Goal: Information Seeking & Learning: Understand process/instructions

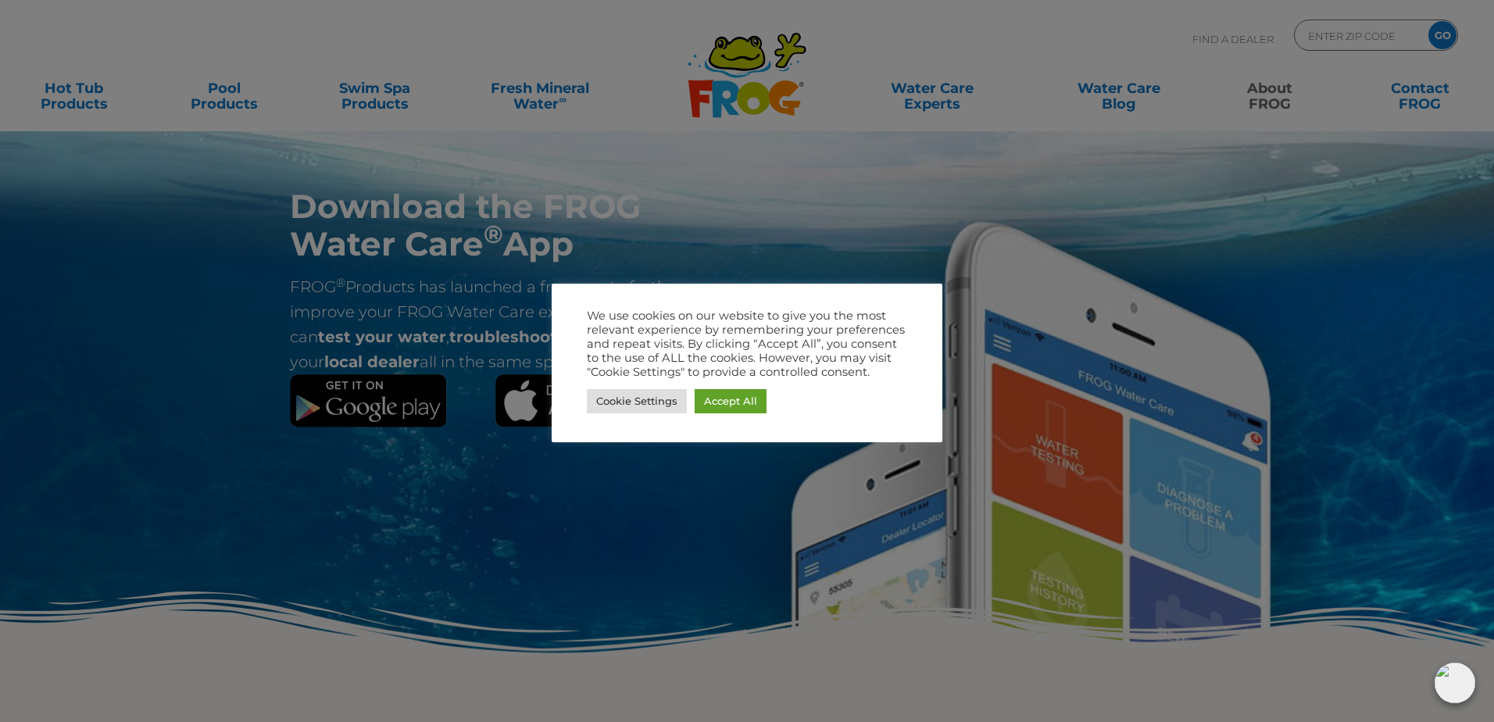
click at [107, 388] on div at bounding box center [747, 361] width 1494 height 722
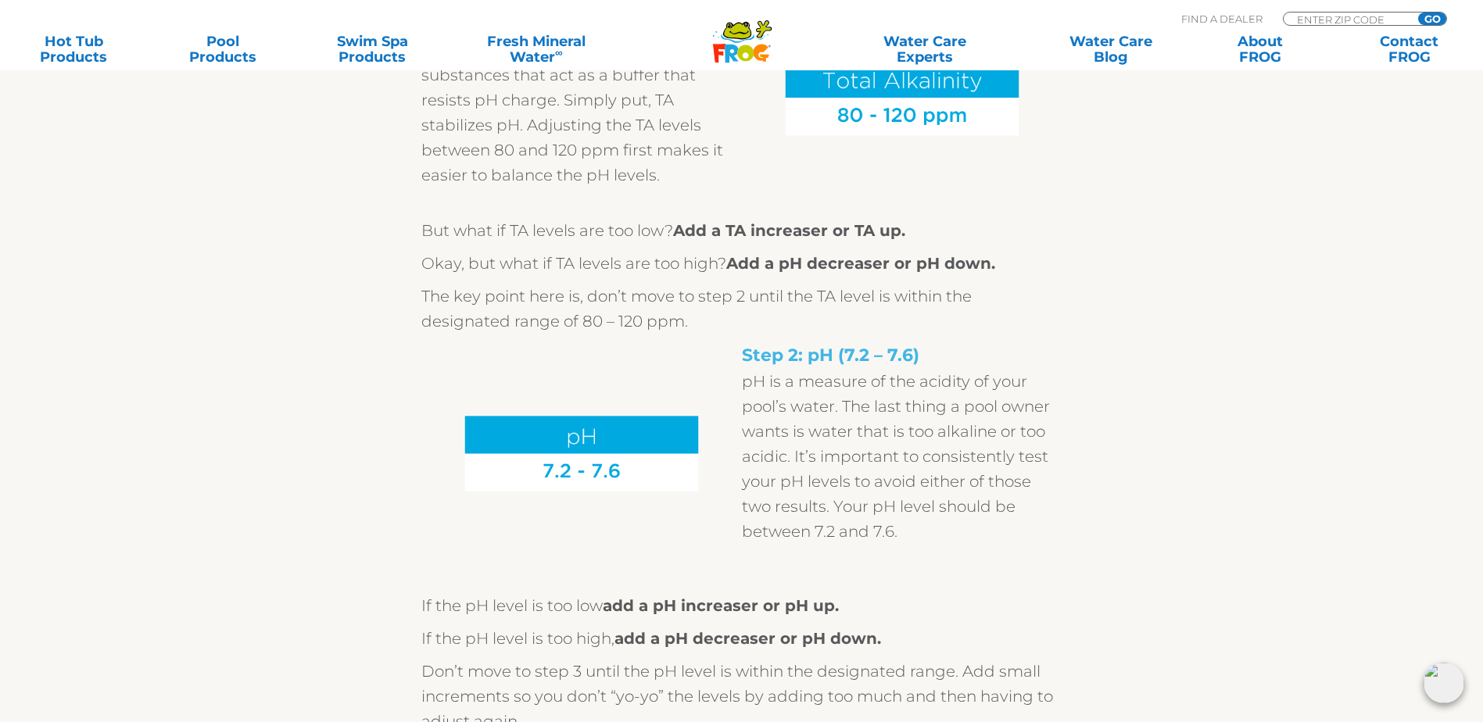
scroll to position [1563, 0]
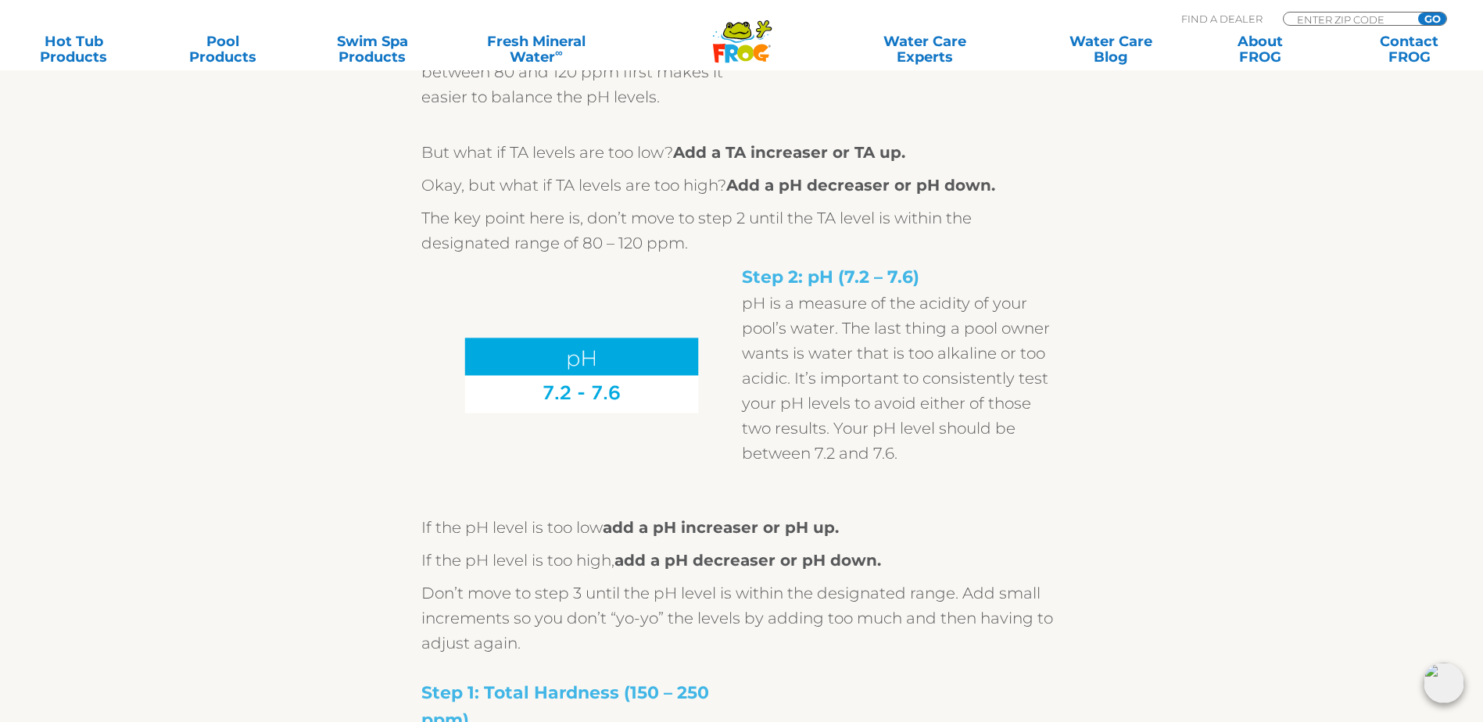
click at [831, 412] on p "pH is a measure of the acidity of your pool’s water. The last thing a pool owne…" at bounding box center [902, 378] width 320 height 175
click at [781, 537] on strong "add a pH increaser or pH up." at bounding box center [721, 527] width 236 height 19
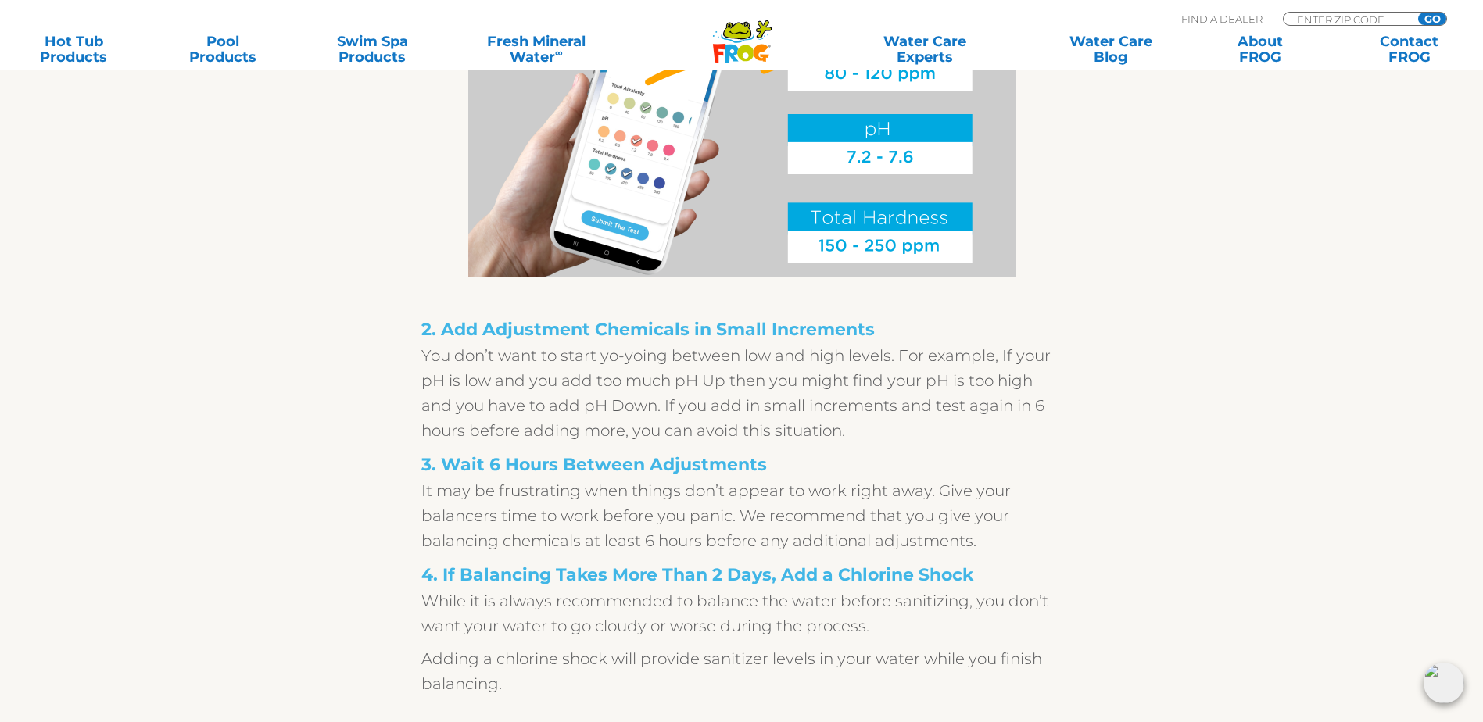
scroll to position [3126, 0]
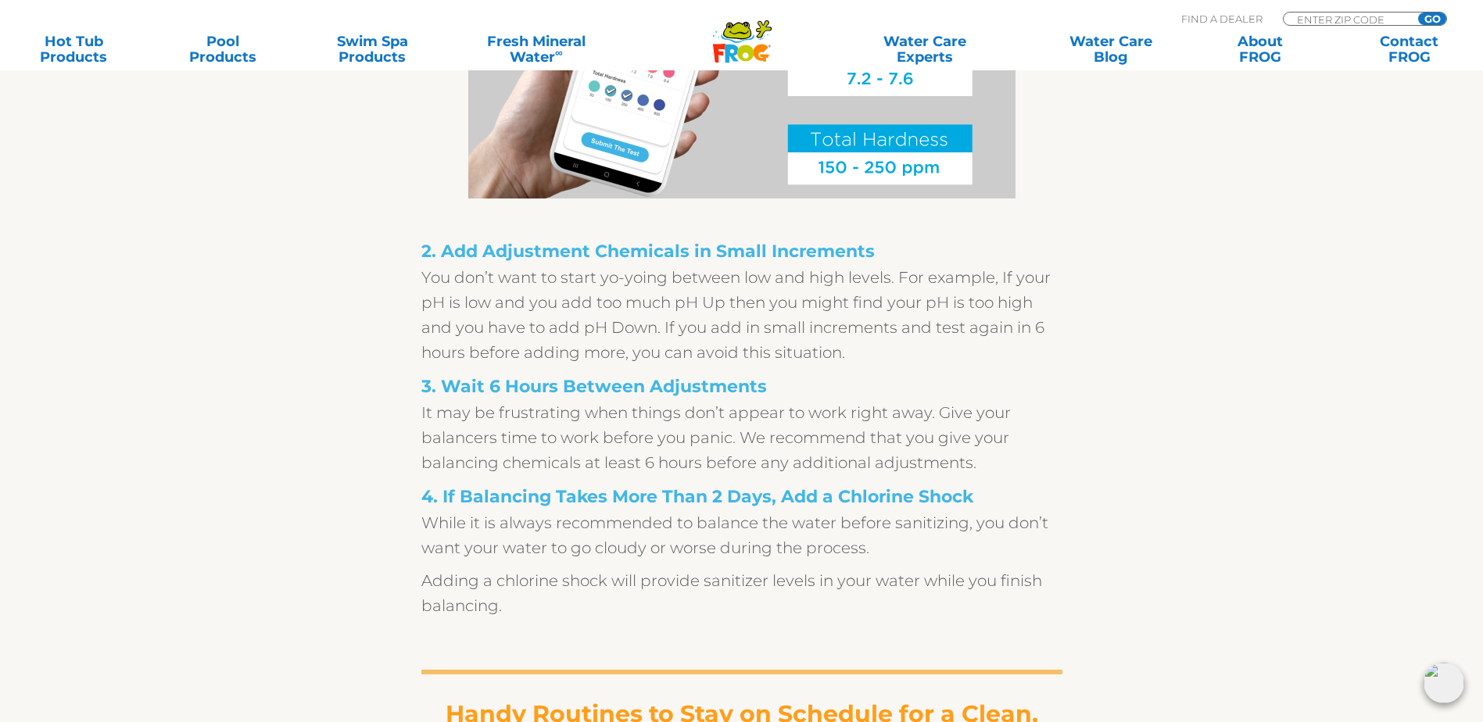
click at [625, 507] on strong "4. If Balancing Takes More Than 2 Days, Add a Chlorine Shock" at bounding box center [697, 496] width 552 height 21
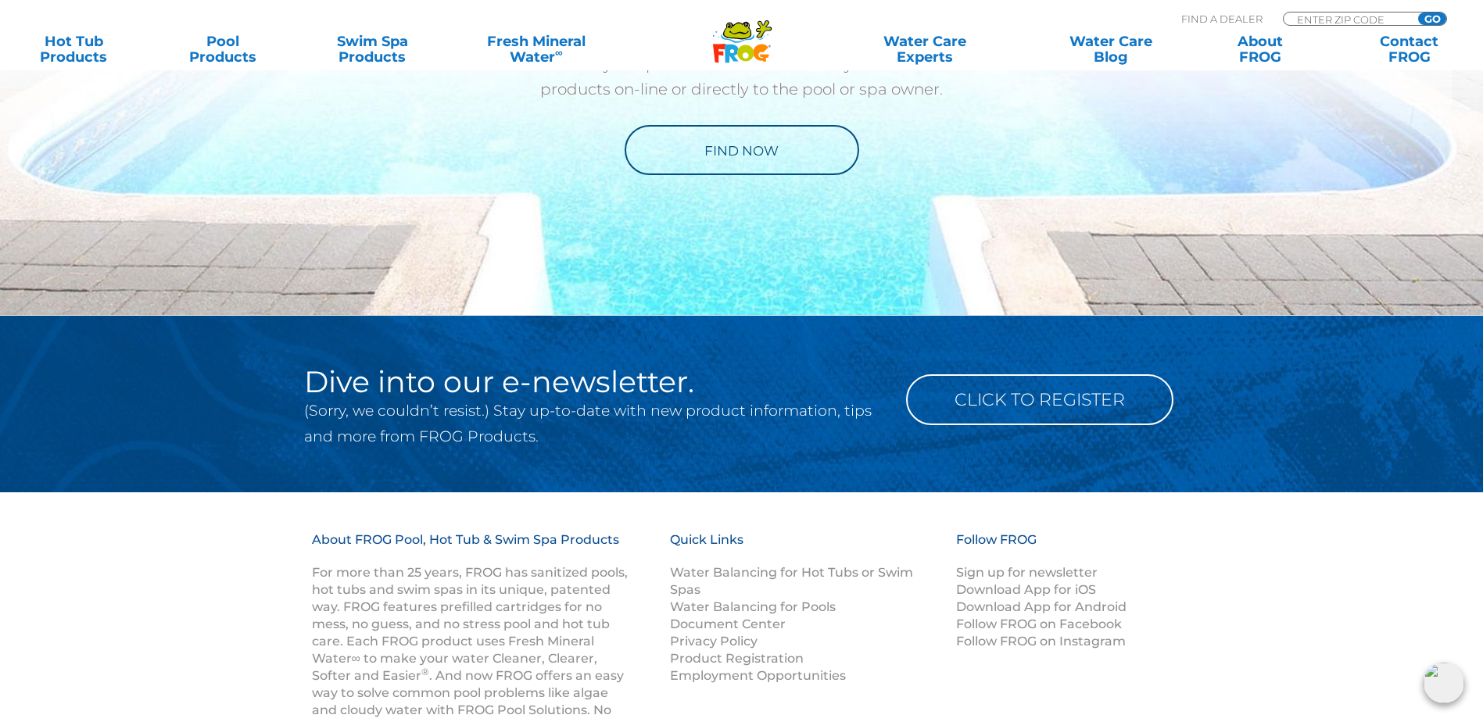
scroll to position [6881, 0]
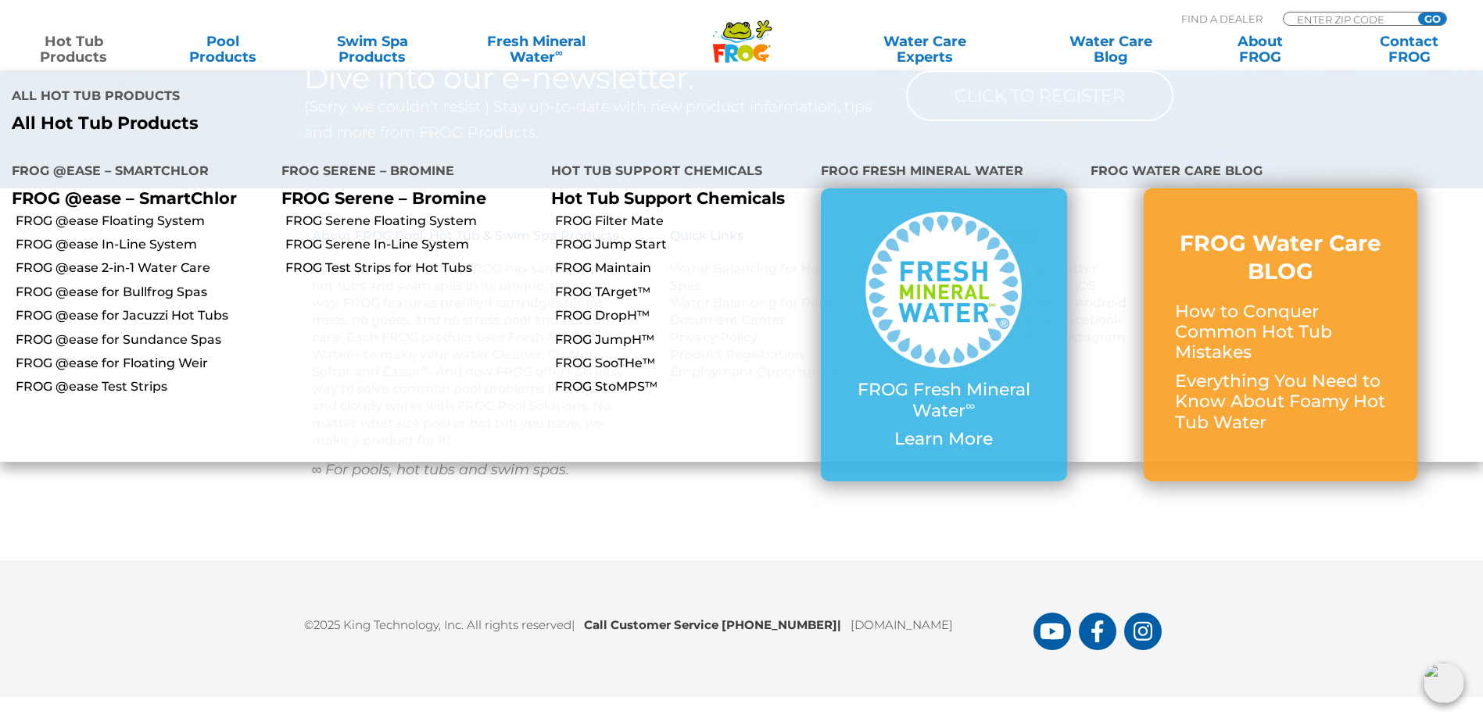
click at [170, 188] on p "FROG @ease – SmartChlor" at bounding box center [135, 198] width 246 height 20
click at [146, 213] on link "FROG @ease Floating System" at bounding box center [143, 221] width 254 height 17
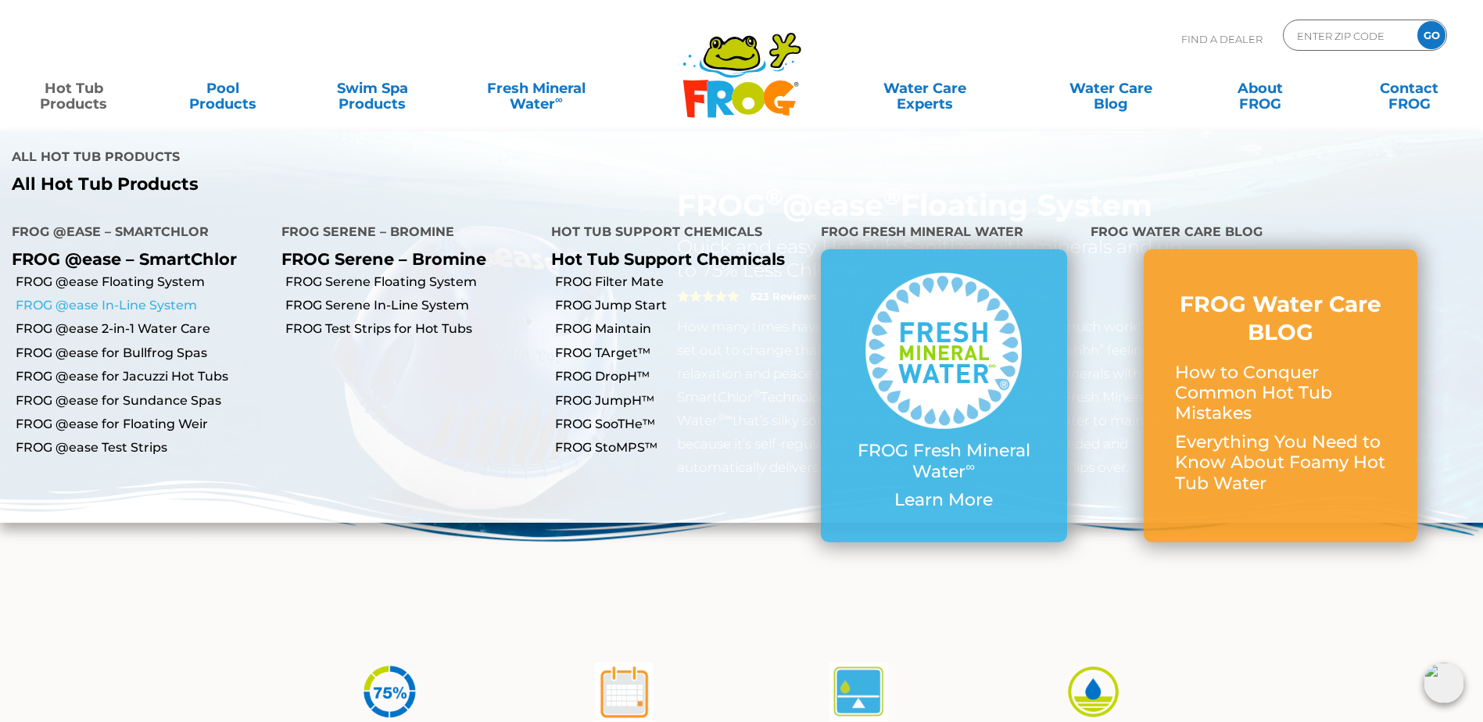
click at [87, 297] on link "FROG @ease In-Line System" at bounding box center [143, 305] width 254 height 17
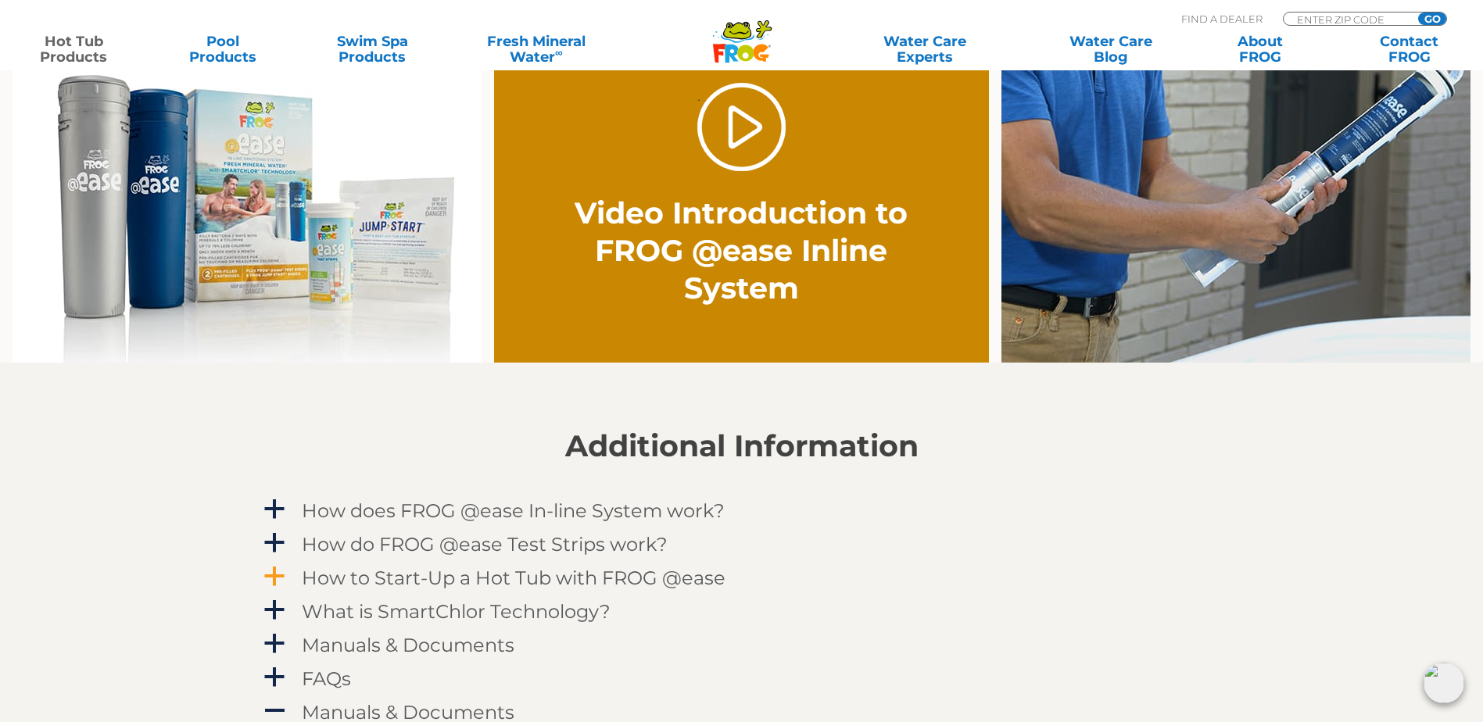
scroll to position [1329, 0]
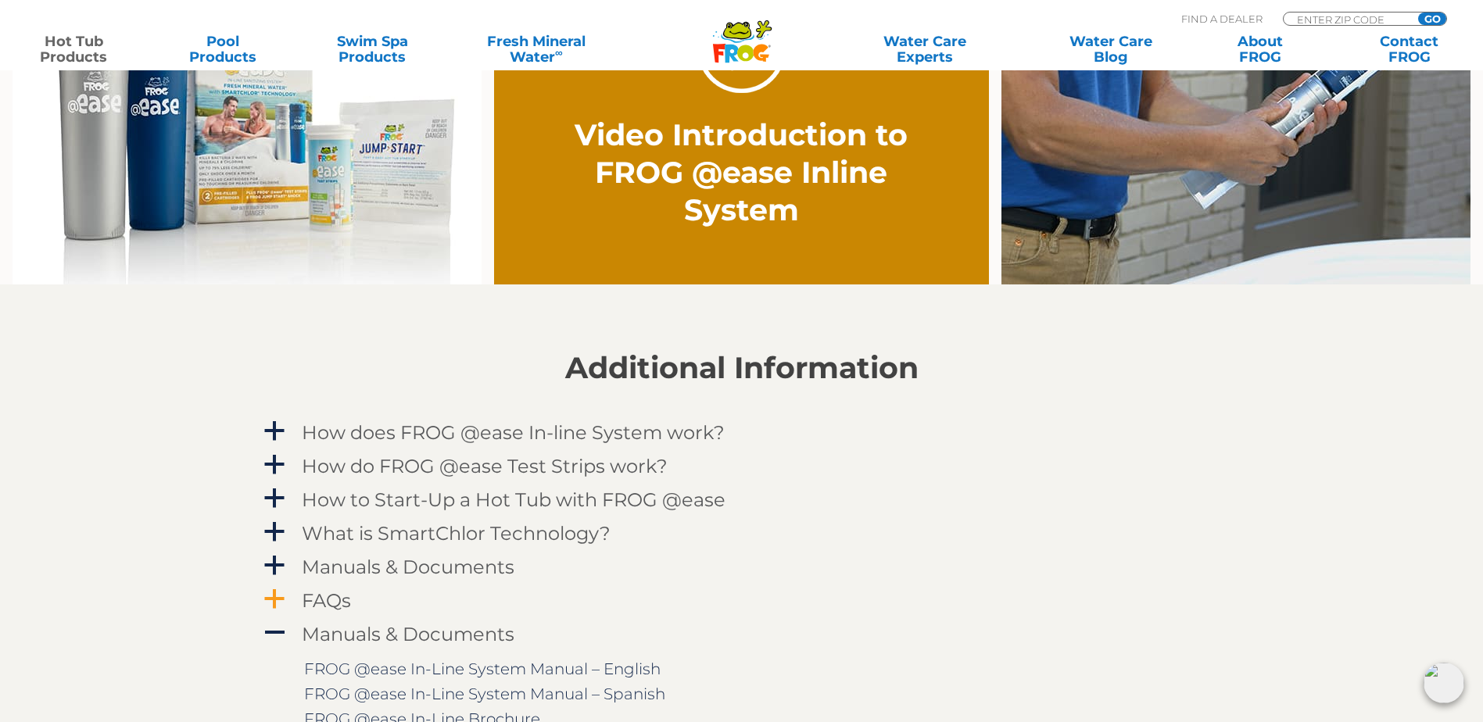
click at [323, 594] on h4 "FAQs" at bounding box center [326, 600] width 49 height 21
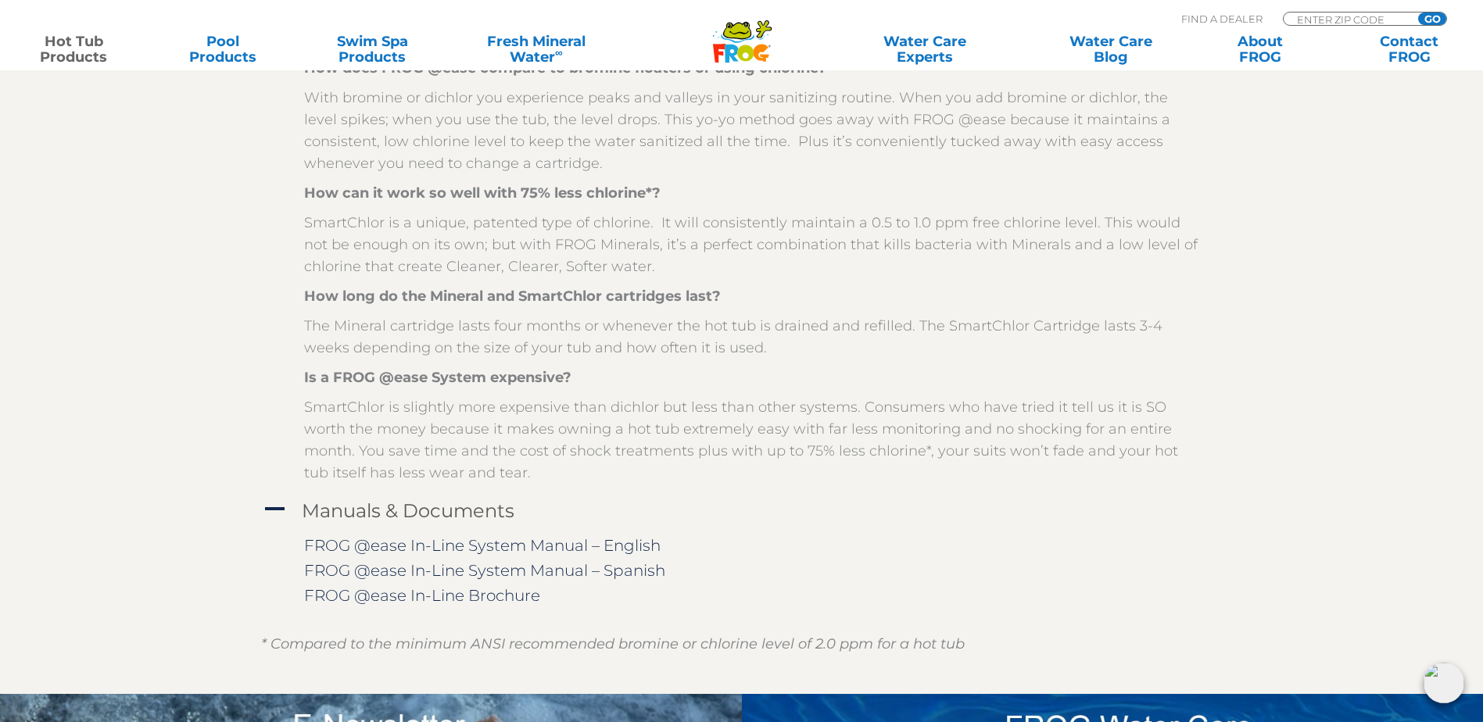
scroll to position [2032, 0]
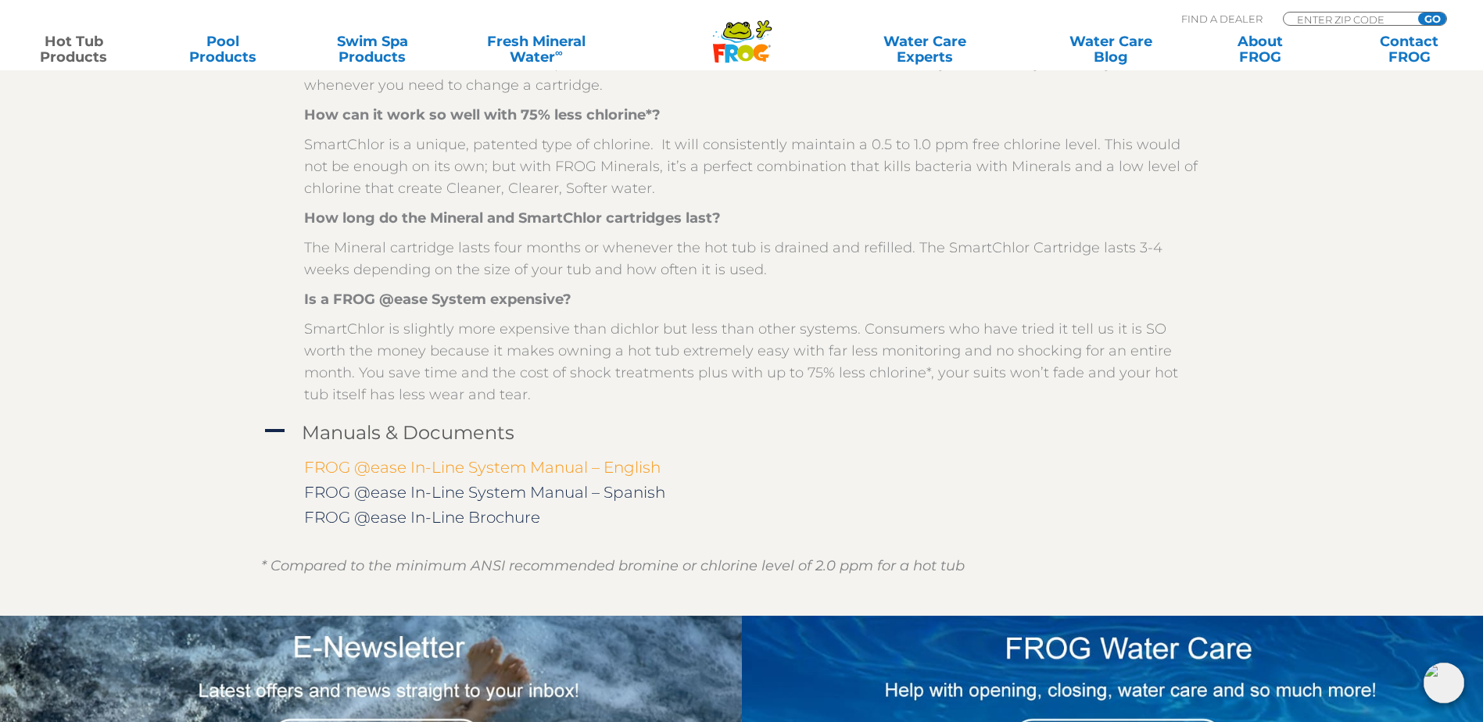
click at [406, 460] on link "FROG @ease In-Line System Manual – English" at bounding box center [482, 467] width 356 height 19
